Goal: Information Seeking & Learning: Learn about a topic

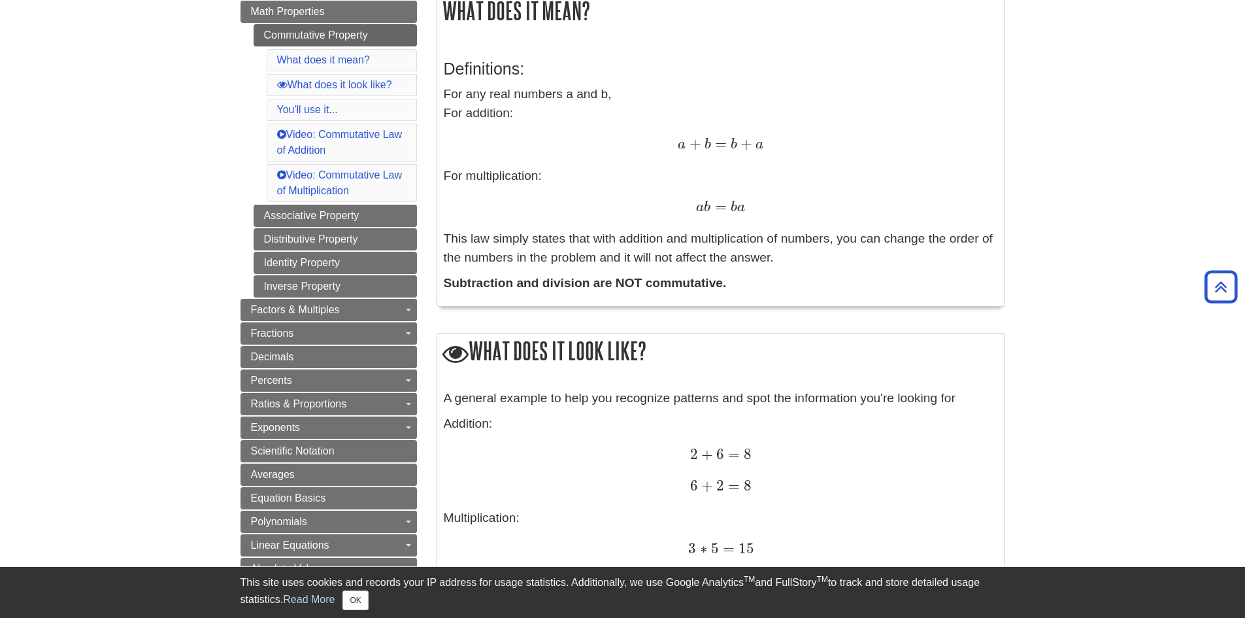
scroll to position [298, 0]
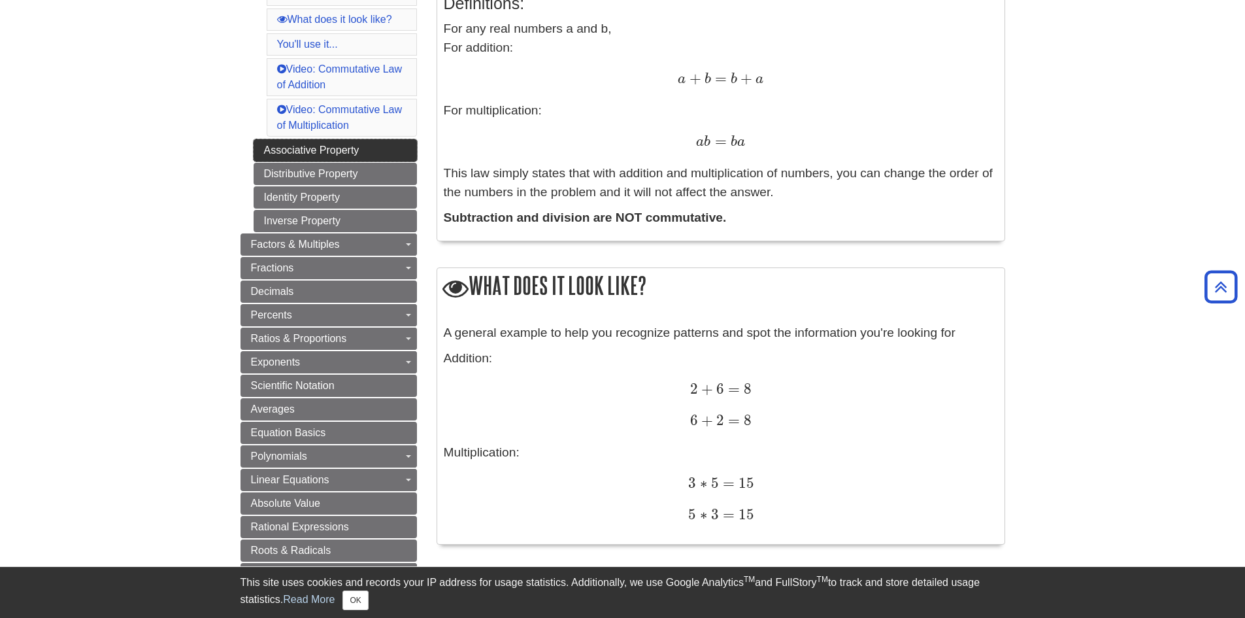
click at [306, 151] on link "Associative Property" at bounding box center [335, 150] width 163 height 22
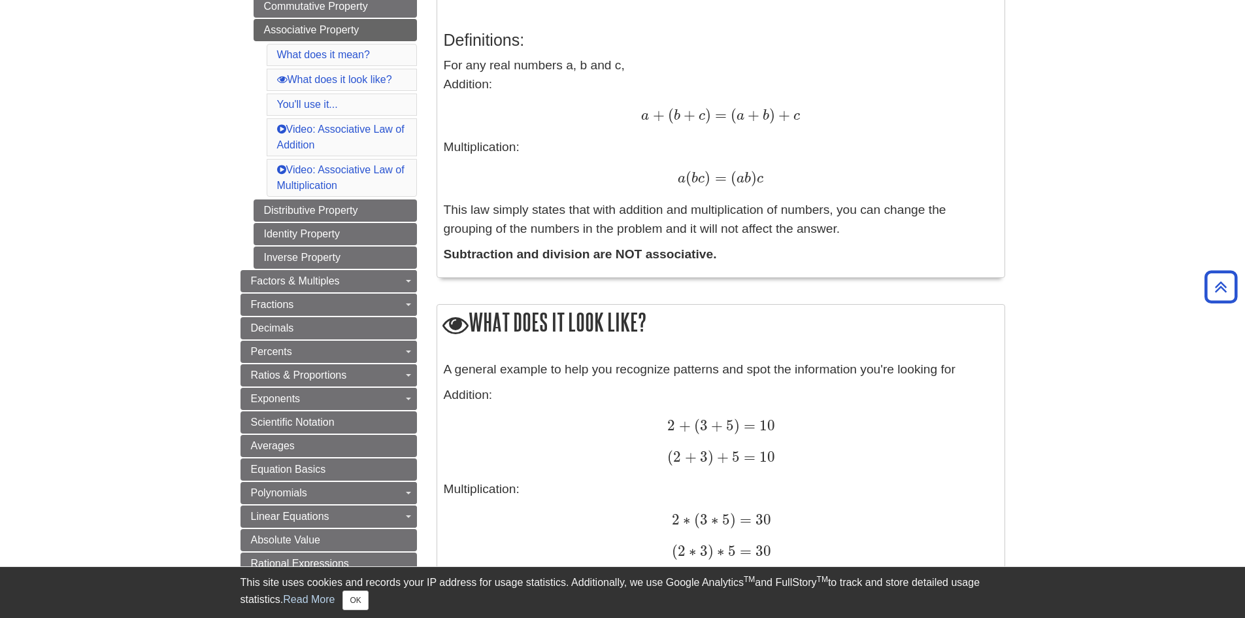
scroll to position [65, 0]
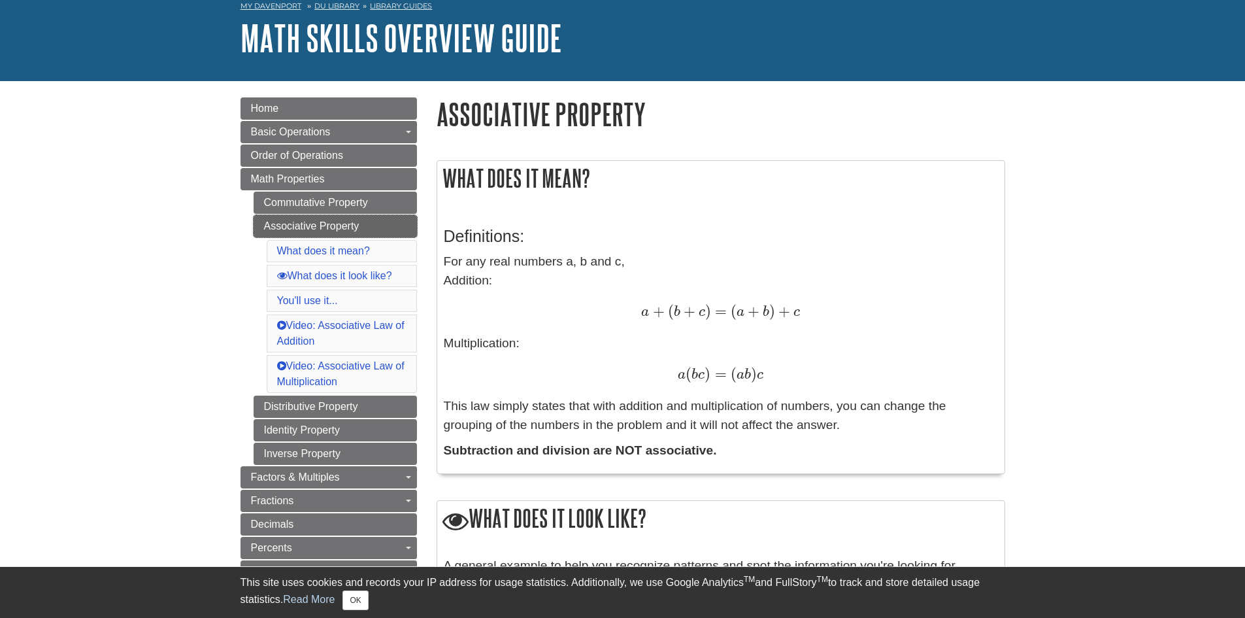
click at [327, 227] on link "Associative Property" at bounding box center [335, 226] width 163 height 22
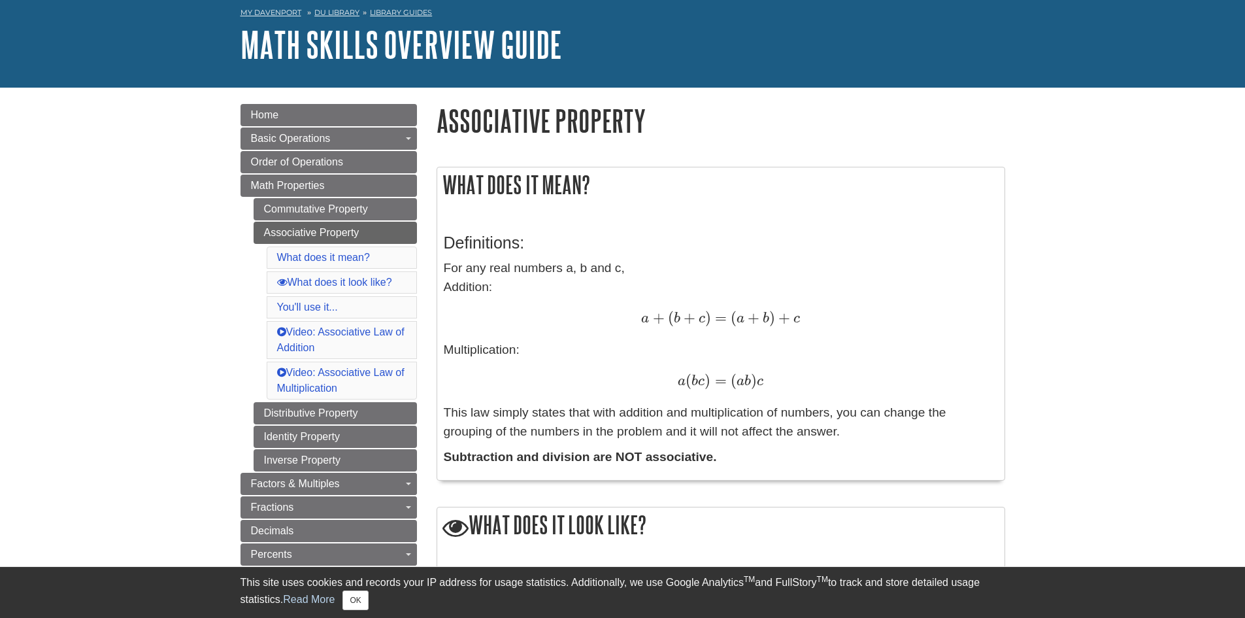
scroll to position [131, 0]
